Goal: Book appointment/travel/reservation

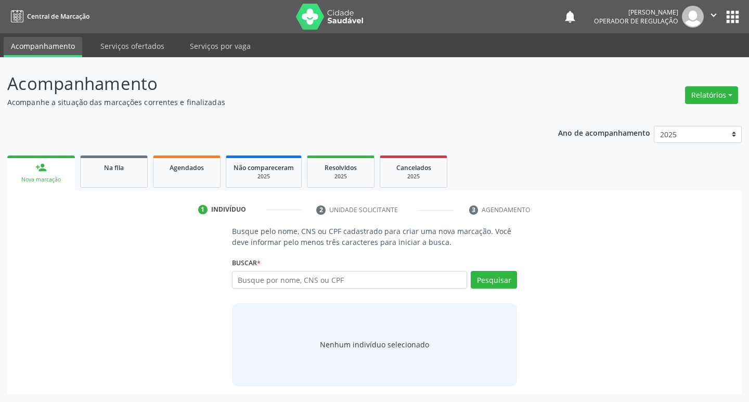
click at [269, 279] on input "text" at bounding box center [350, 280] width 236 height 18
click at [291, 282] on input "text" at bounding box center [350, 280] width 236 height 18
click at [489, 280] on button "Pesquisar" at bounding box center [494, 280] width 46 height 18
click at [363, 285] on input "text" at bounding box center [350, 280] width 236 height 18
type input "700003411122409"
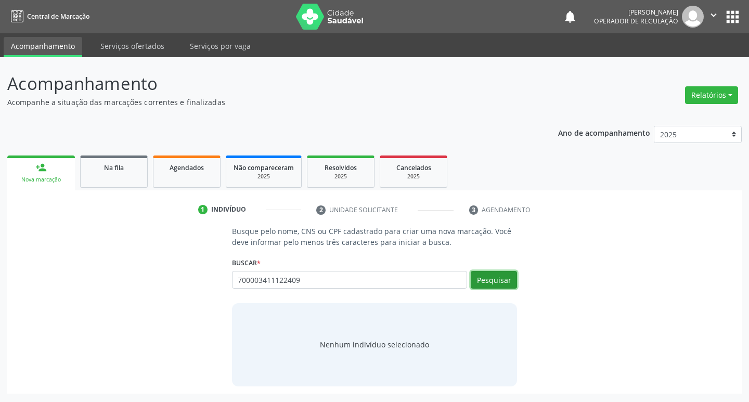
click at [501, 275] on button "Pesquisar" at bounding box center [494, 280] width 46 height 18
click at [278, 285] on input "700003411122409" at bounding box center [350, 280] width 236 height 18
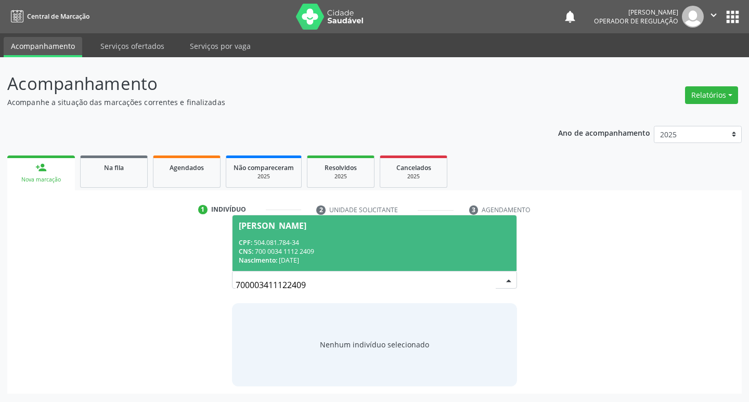
click at [297, 258] on div "Nascimento: [DATE]" at bounding box center [375, 260] width 272 height 9
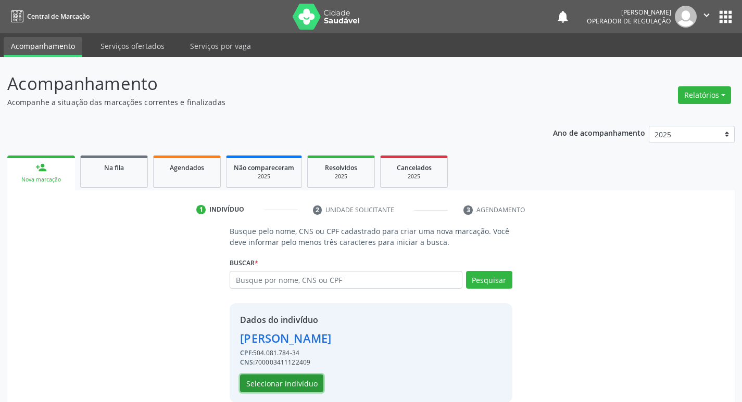
click at [283, 385] on button "Selecionar indivíduo" at bounding box center [281, 384] width 83 height 18
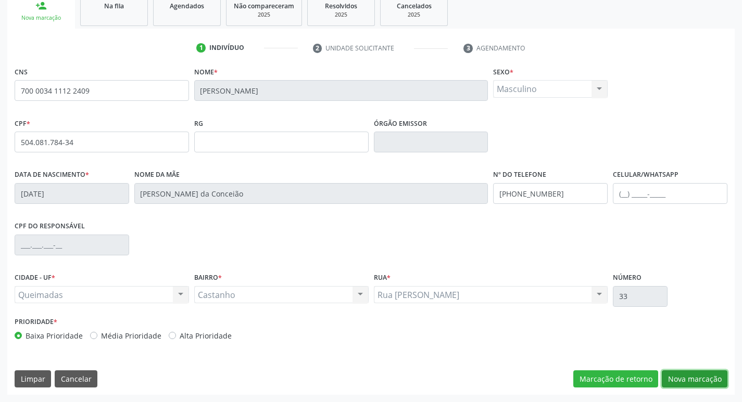
click at [700, 387] on button "Nova marcação" at bounding box center [694, 380] width 66 height 18
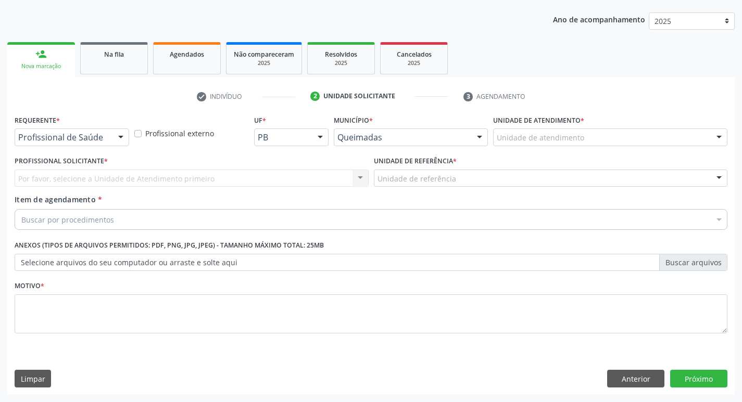
scroll to position [113, 0]
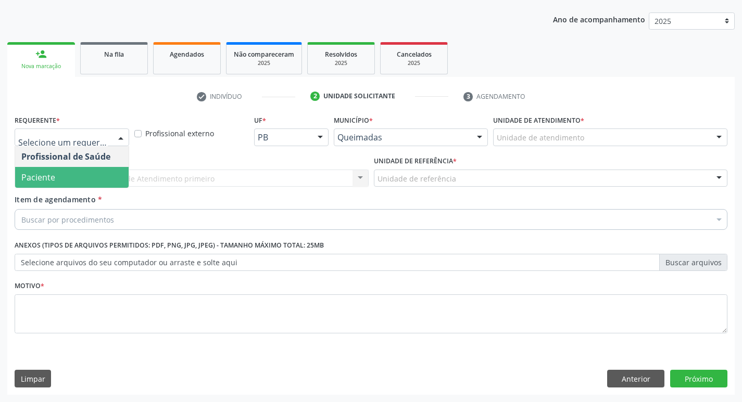
click at [77, 180] on span "Paciente" at bounding box center [71, 177] width 113 height 21
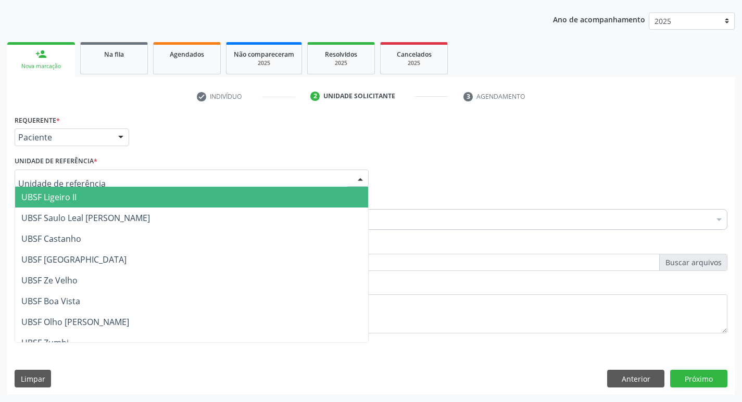
type input "C"
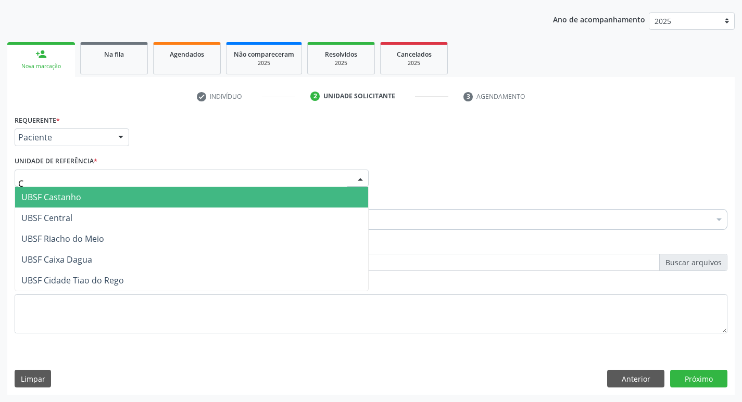
click at [87, 190] on span "UBSF Castanho" at bounding box center [191, 197] width 353 height 21
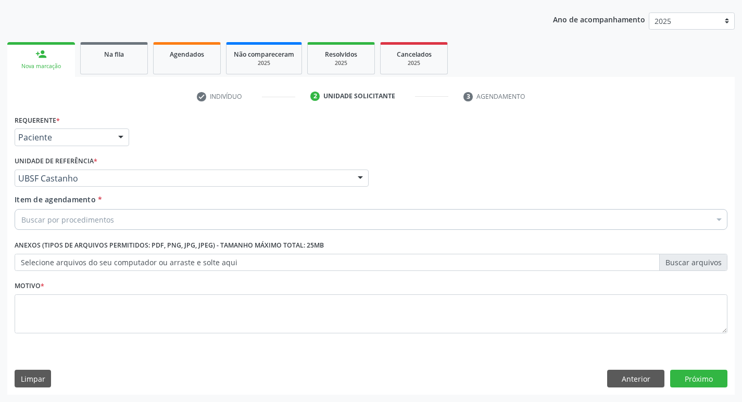
click at [107, 231] on div "Item de agendamento * Buscar por procedimentos Selecionar todos 0604320140 - Ab…" at bounding box center [371, 214] width 718 height 40
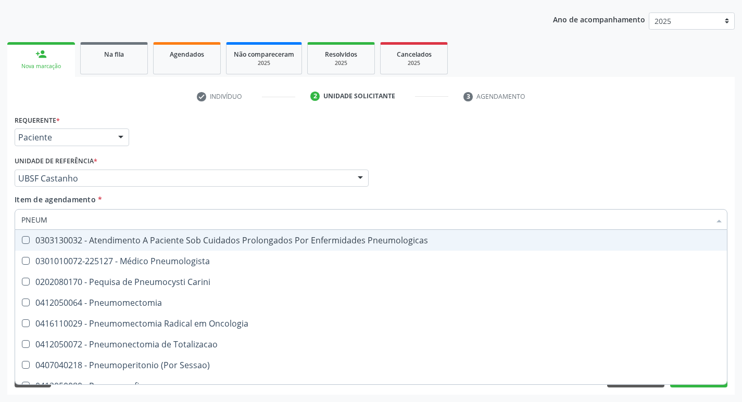
type input "PNEUMO"
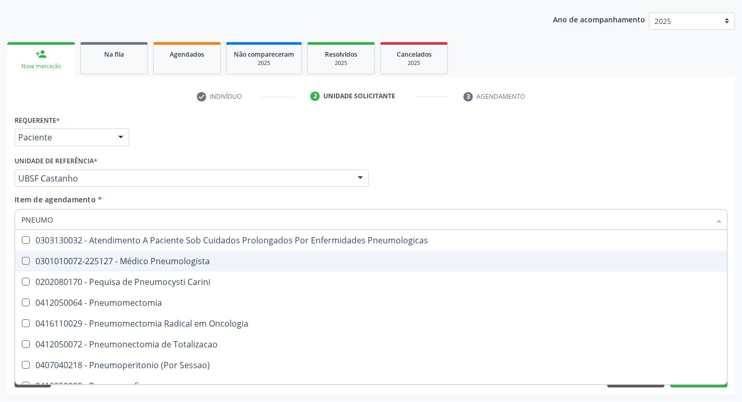
click at [135, 261] on div "0301010072-225127 - Médico Pneumologista" at bounding box center [370, 261] width 699 height 8
checkbox Pneumologista "true"
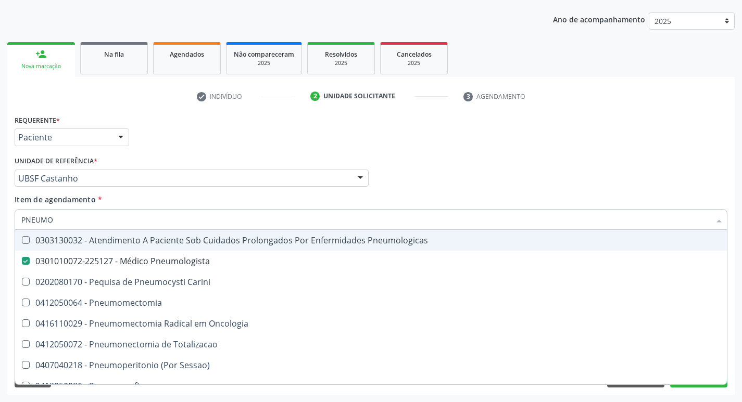
click at [303, 193] on div "Unidade de referência * UBSF Castanho UBSF Ligeiro II UBSF Saulo Leal [PERSON_N…" at bounding box center [191, 174] width 359 height 41
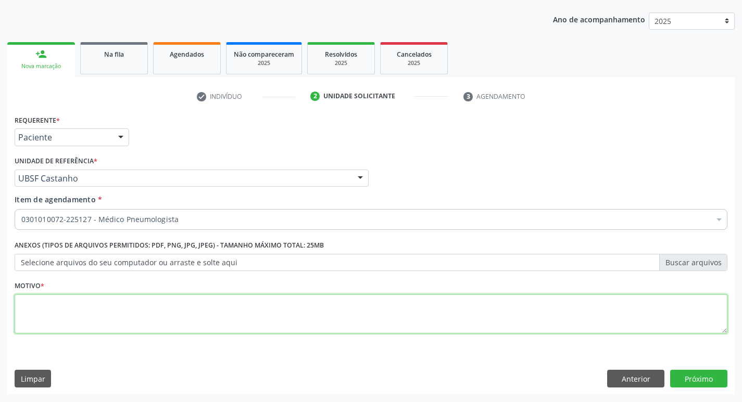
click at [250, 307] on textarea at bounding box center [371, 315] width 712 height 40
type textarea "S"
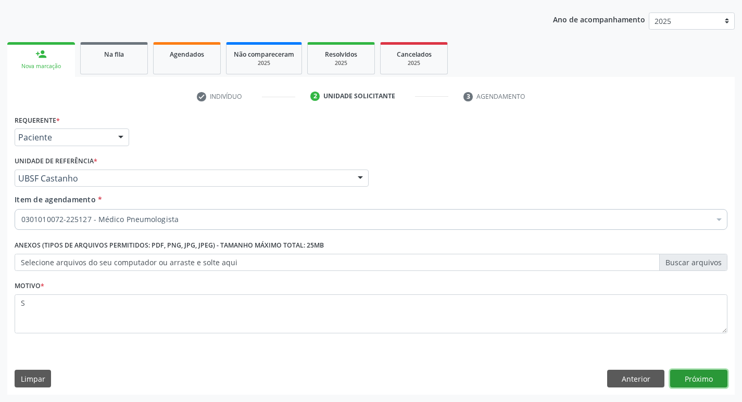
click at [680, 375] on button "Próximo" at bounding box center [698, 379] width 57 height 18
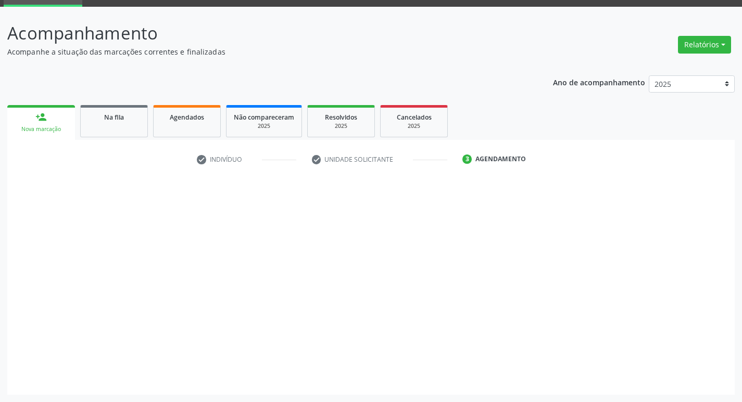
scroll to position [50, 0]
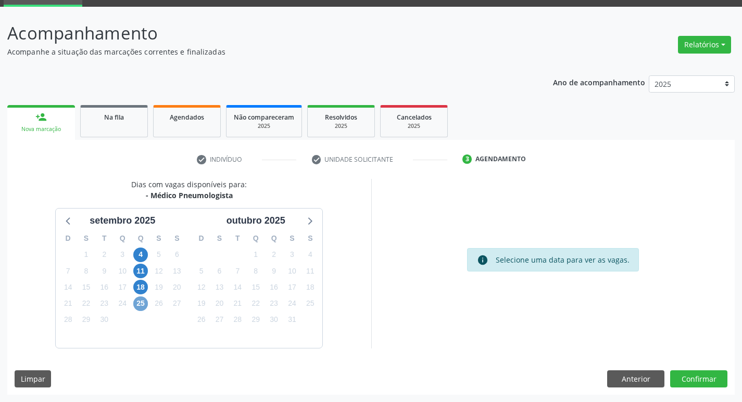
click at [138, 297] on span "25" at bounding box center [140, 304] width 15 height 15
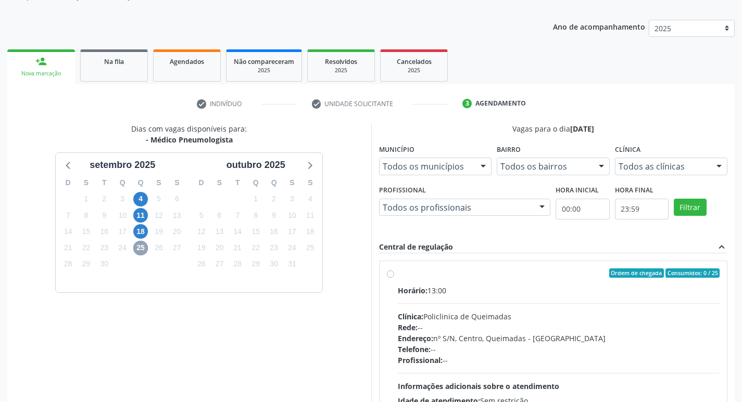
scroll to position [201, 0]
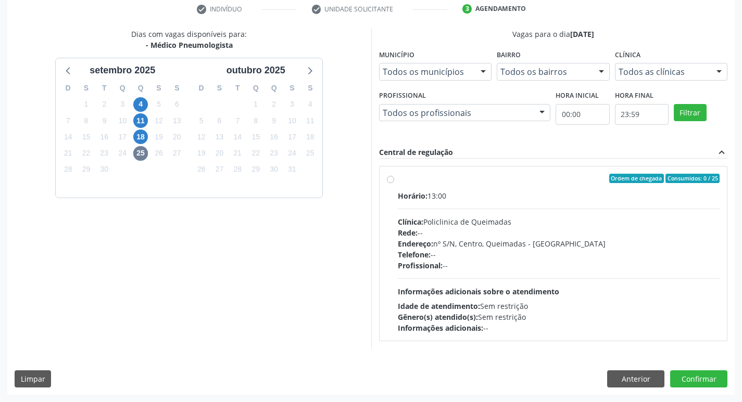
click at [481, 199] on div "Horário: 13:00" at bounding box center [559, 195] width 322 height 11
click at [394, 183] on input "Ordem de chegada Consumidos: 0 / 25 Horário: 13:00 Clínica: Policlinica de Quei…" at bounding box center [390, 178] width 7 height 9
radio input "true"
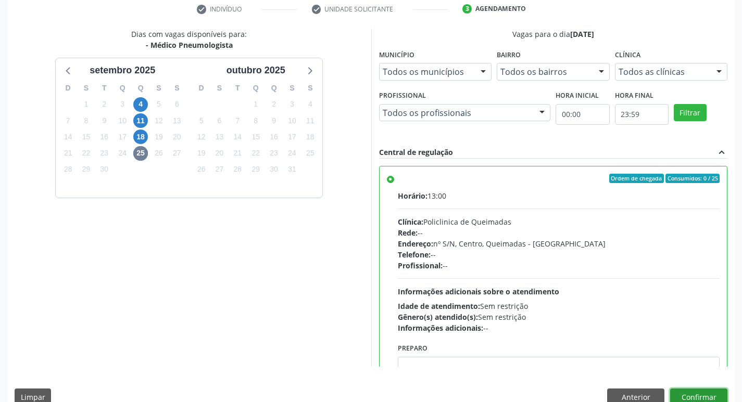
click at [708, 393] on button "Confirmar" at bounding box center [698, 398] width 57 height 18
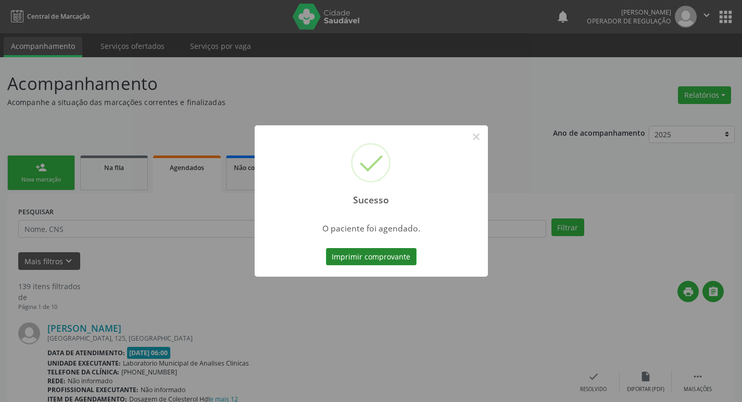
click at [379, 253] on button "Imprimir comprovante" at bounding box center [371, 257] width 91 height 18
